Goal: Task Accomplishment & Management: Manage account settings

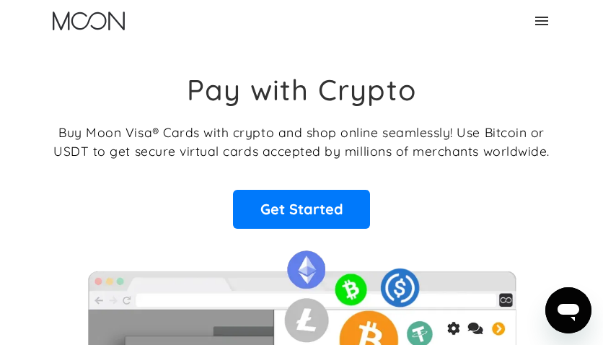
click at [562, 19] on div "Home About About Moon Careers Founder's Letter For Business Business Moon APIs …" at bounding box center [301, 21] width 603 height 42
click at [543, 17] on icon at bounding box center [541, 21] width 13 height 9
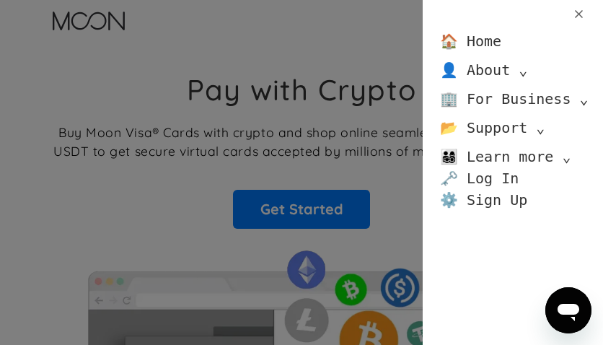
click at [477, 176] on link "🗝️ Log In" at bounding box center [479, 178] width 79 height 22
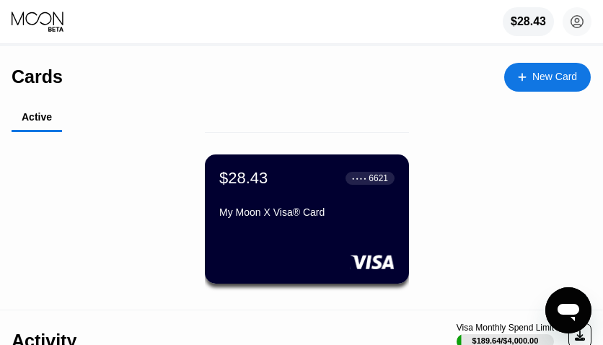
click at [569, 20] on circle at bounding box center [577, 21] width 29 height 29
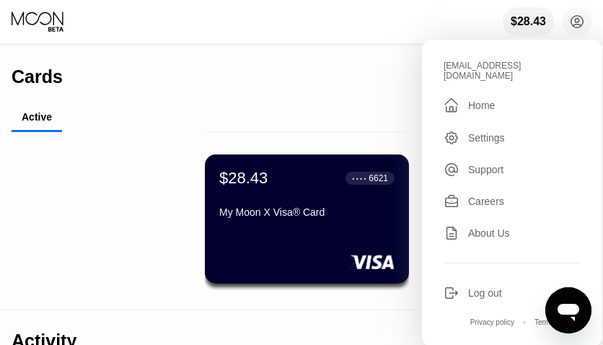
click at [482, 294] on div "rileymcdonald09876@proton.me  Home Settings Support Careers About Us Log out P…" at bounding box center [512, 193] width 180 height 307
click at [481, 288] on div "Log out" at bounding box center [485, 293] width 34 height 12
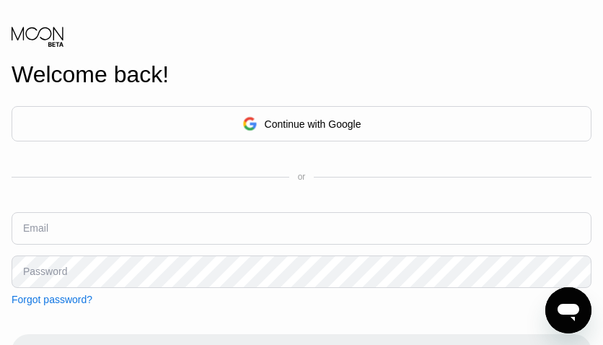
scroll to position [144, 0]
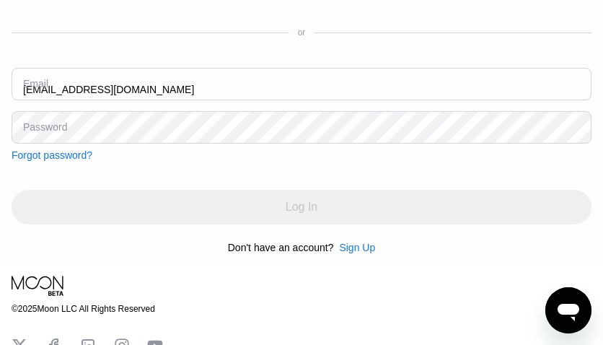
click at [309, 94] on input "[EMAIL_ADDRESS][DOMAIN_NAME]" at bounding box center [302, 84] width 580 height 32
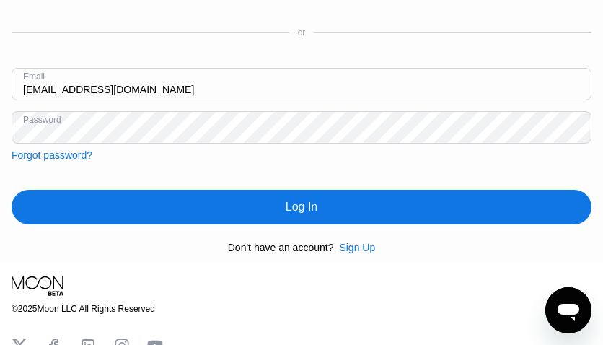
click at [309, 94] on input "[EMAIL_ADDRESS][DOMAIN_NAME]" at bounding box center [302, 84] width 580 height 32
click at [306, 94] on input "[EMAIL_ADDRESS][DOMAIN_NAME]" at bounding box center [302, 84] width 580 height 32
type input "[EMAIL_ADDRESS][DOMAIN_NAME]"
click at [185, 222] on div "Log In" at bounding box center [302, 207] width 580 height 35
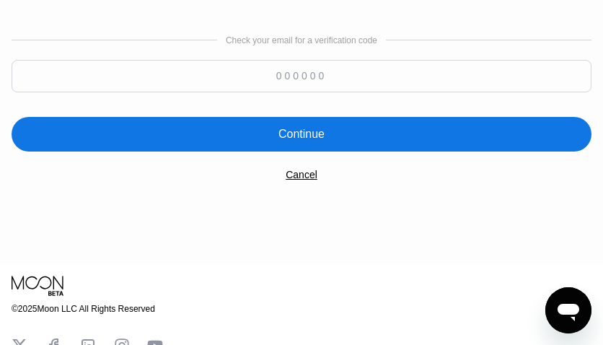
paste input "741284"
type input "741284"
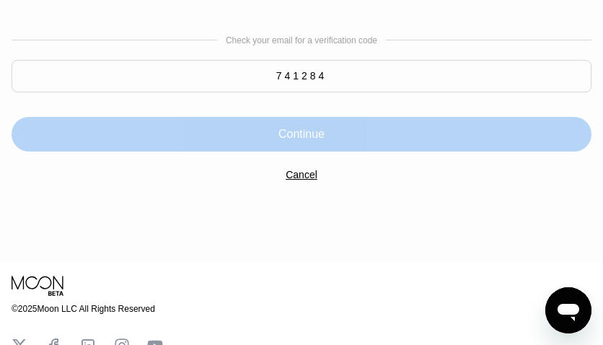
click at [406, 139] on div "Continue" at bounding box center [302, 134] width 580 height 35
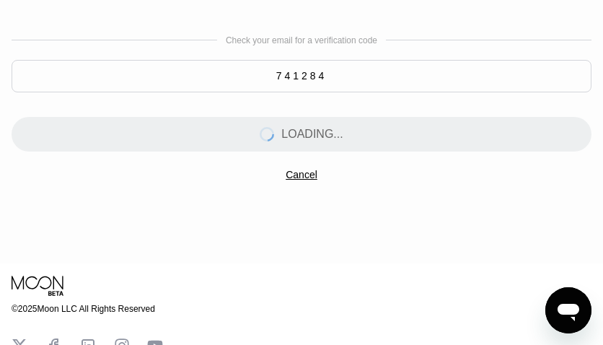
scroll to position [0, 0]
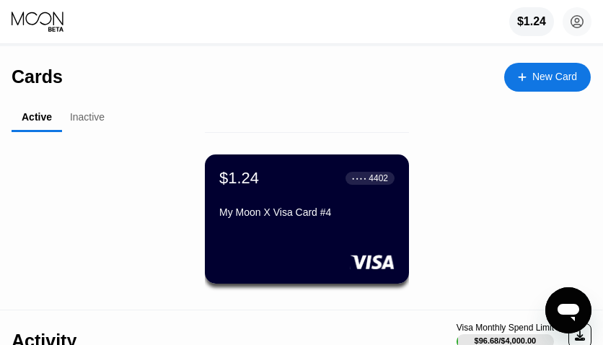
click at [85, 123] on div "Inactive" at bounding box center [87, 117] width 35 height 12
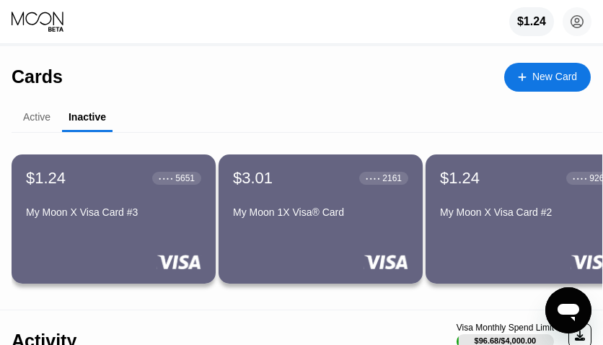
scroll to position [72, 0]
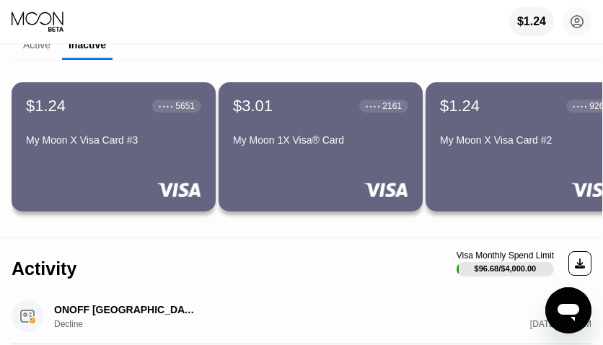
click at [517, 159] on div "$1.24 ● ● ● ● 9263 My Moon X Visa Card #2" at bounding box center [528, 146] width 204 height 129
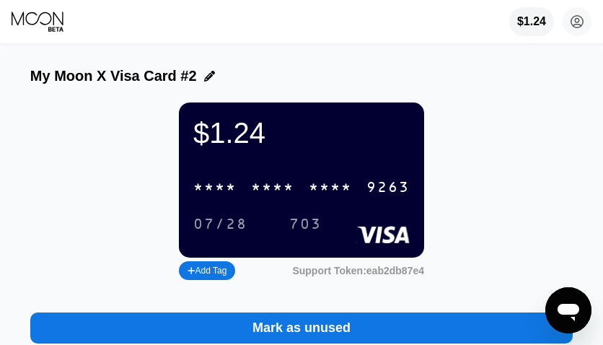
click at [277, 196] on div "* * * *" at bounding box center [272, 188] width 43 height 17
click at [224, 233] on div "07/28" at bounding box center [220, 224] width 54 height 17
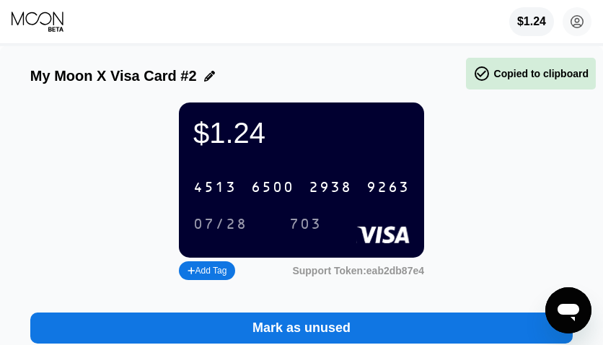
click at [299, 258] on div "$1.24 4513 6500 2938 9263 07/28 703" at bounding box center [301, 179] width 245 height 155
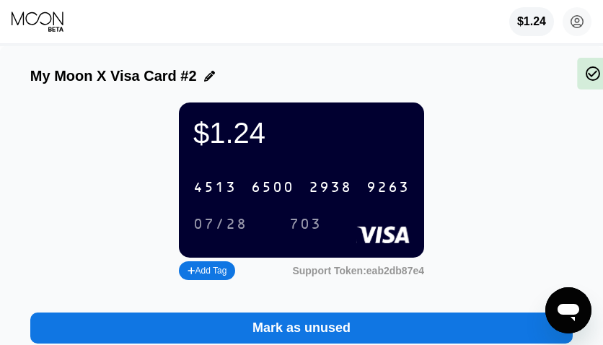
click at [315, 232] on div "703" at bounding box center [305, 224] width 32 height 17
